Goal: Information Seeking & Learning: Learn about a topic

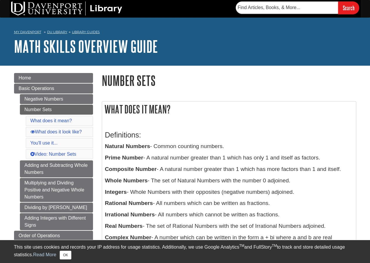
click at [170, 81] on h1 "Number Sets" at bounding box center [229, 80] width 255 height 15
drag, startPoint x: 165, startPoint y: 81, endPoint x: 103, endPoint y: 84, distance: 62.1
click at [103, 84] on h1 "Number Sets" at bounding box center [229, 80] width 255 height 15
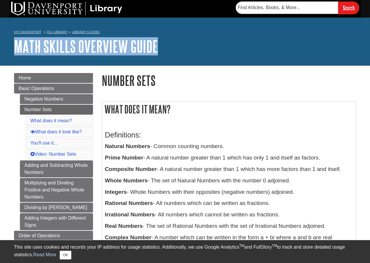
drag, startPoint x: 160, startPoint y: 44, endPoint x: 0, endPoint y: 47, distance: 159.9
click at [0, 47] on div "My [PERSON_NAME] DU Library Library Guides Math Skills Overview Guide Number Se…" at bounding box center [185, 42] width 370 height 48
copy link "Math Skills Overview Guide"
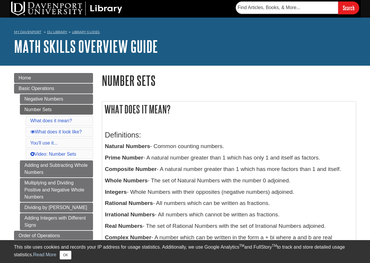
click at [160, 82] on h1 "Number Sets" at bounding box center [229, 80] width 255 height 15
drag, startPoint x: 160, startPoint y: 82, endPoint x: 99, endPoint y: 80, distance: 60.6
copy h1 "Number Sets"
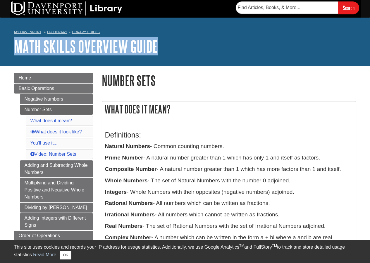
drag, startPoint x: 159, startPoint y: 45, endPoint x: 0, endPoint y: 61, distance: 159.4
click at [0, 61] on div "My [PERSON_NAME] DU Library Library Guides Math Skills Overview Guide Number Se…" at bounding box center [185, 42] width 370 height 48
copy link "Math Skills Overview Guide"
